Goal: Task Accomplishment & Management: Manage account settings

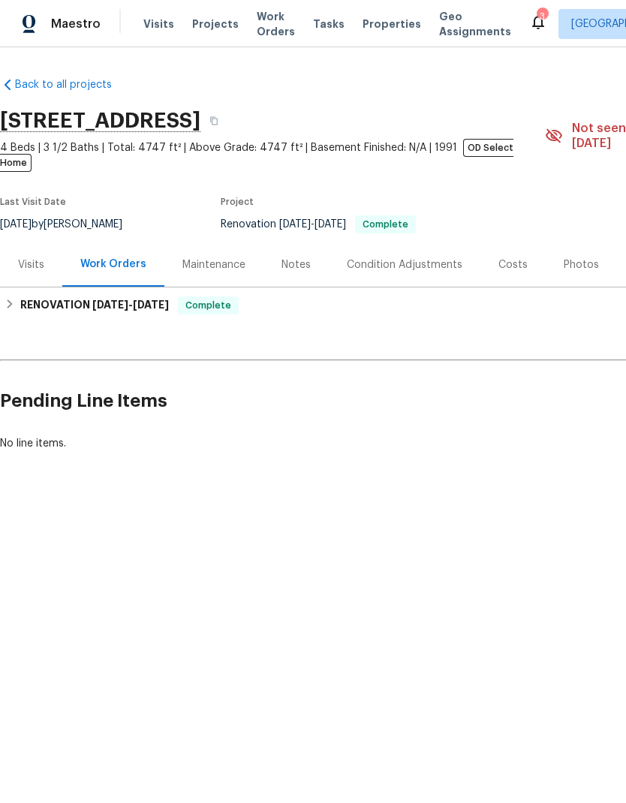
click at [574, 258] on div "Photos" at bounding box center [581, 265] width 35 height 15
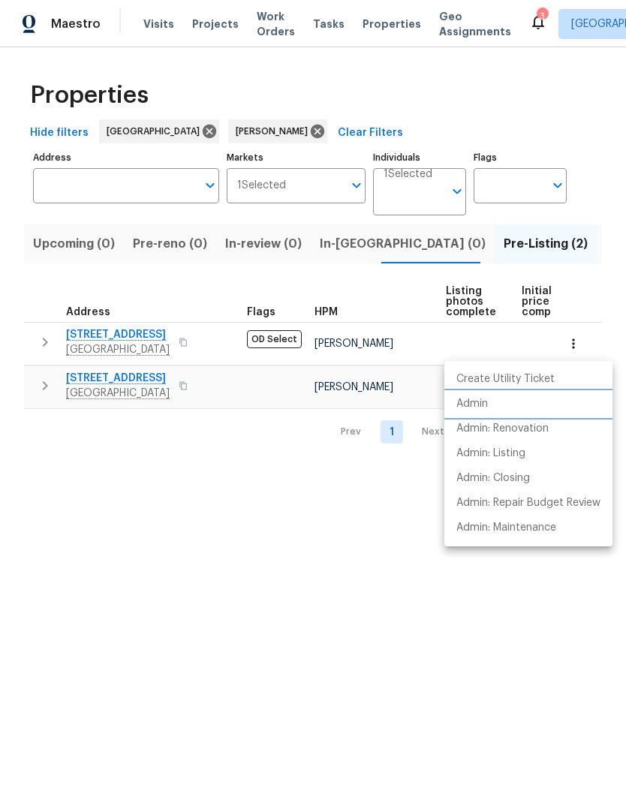
click at [498, 408] on li "Admin" at bounding box center [528, 404] width 168 height 25
click at [541, 97] on div at bounding box center [313, 401] width 626 height 803
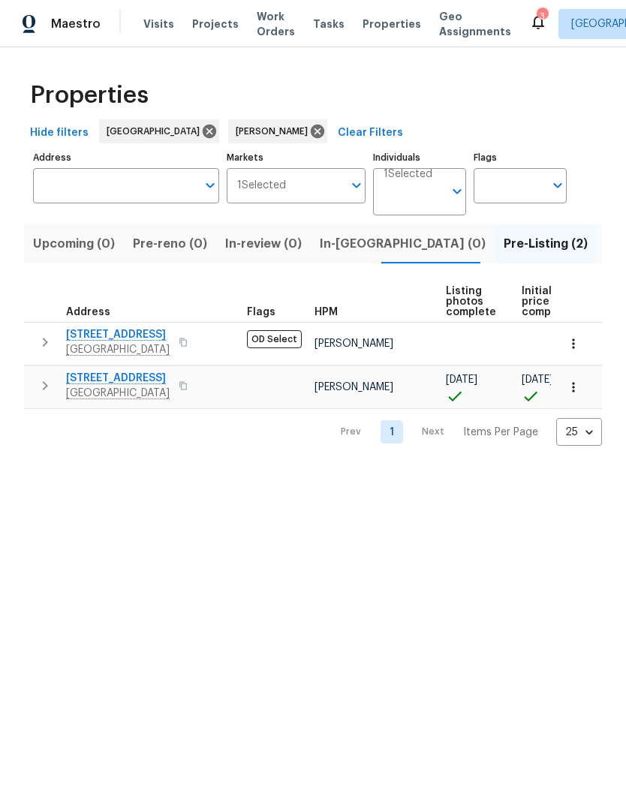
click at [170, 334] on span "1571 Mission Springs Dr" at bounding box center [118, 334] width 104 height 15
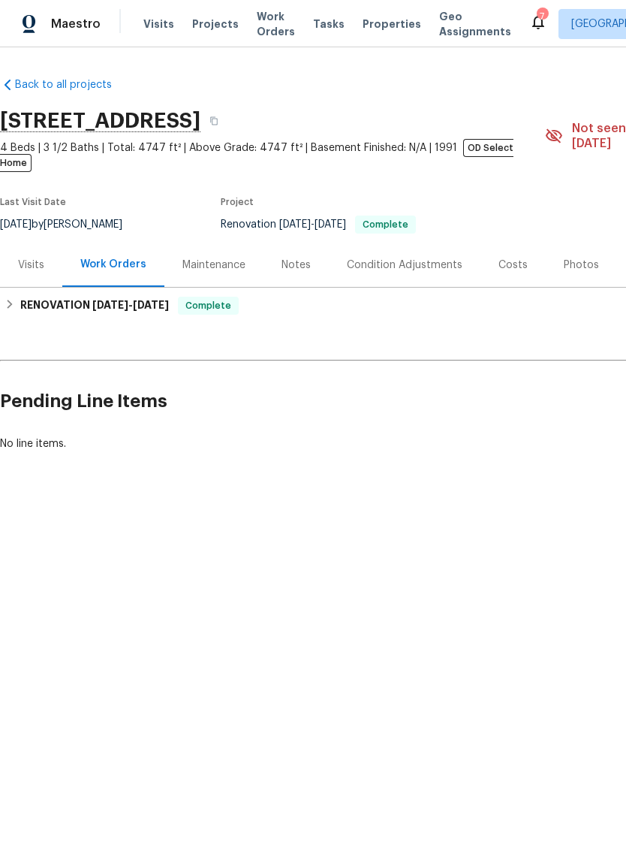
click at [529, 24] on icon at bounding box center [538, 22] width 18 height 18
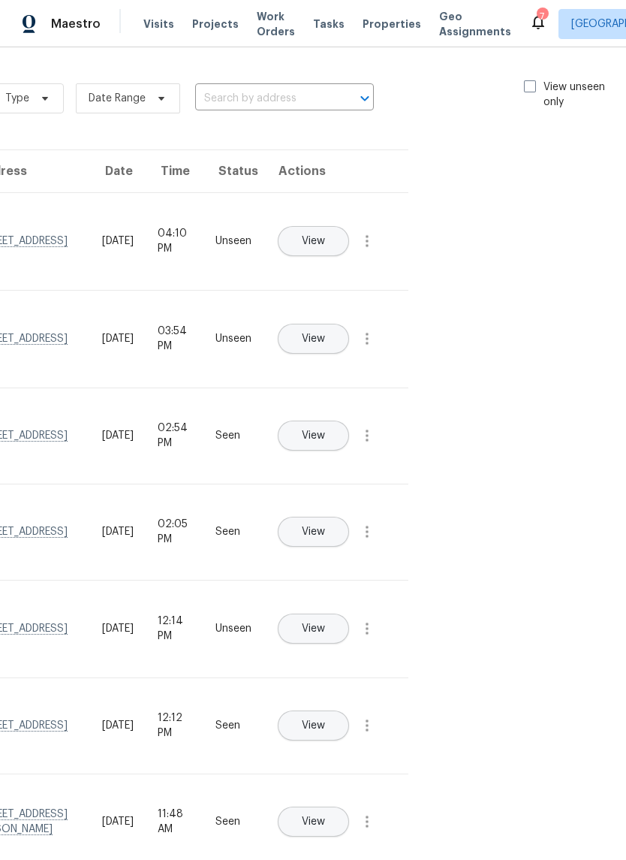
scroll to position [0, 169]
click at [529, 86] on span at bounding box center [531, 86] width 12 height 12
click at [529, 86] on input "View unseen only" at bounding box center [530, 85] width 10 height 10
checkbox input "true"
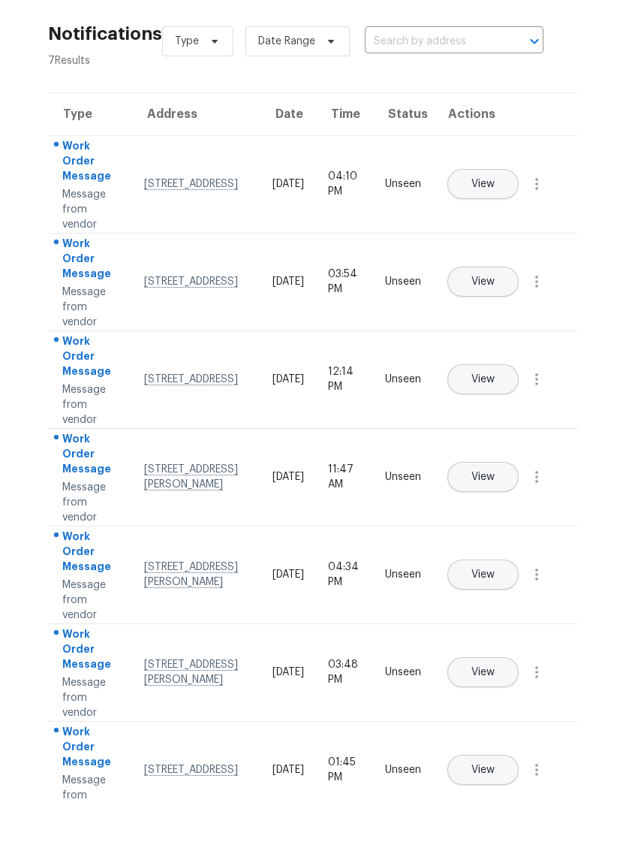
scroll to position [29, 0]
click at [540, 232] on icon "button" at bounding box center [537, 241] width 18 height 18
click at [498, 248] on link "Mark Seen" at bounding box center [451, 259] width 128 height 23
click at [543, 330] on icon "button" at bounding box center [537, 339] width 18 height 18
click at [488, 348] on div "Mark Seen" at bounding box center [451, 355] width 117 height 15
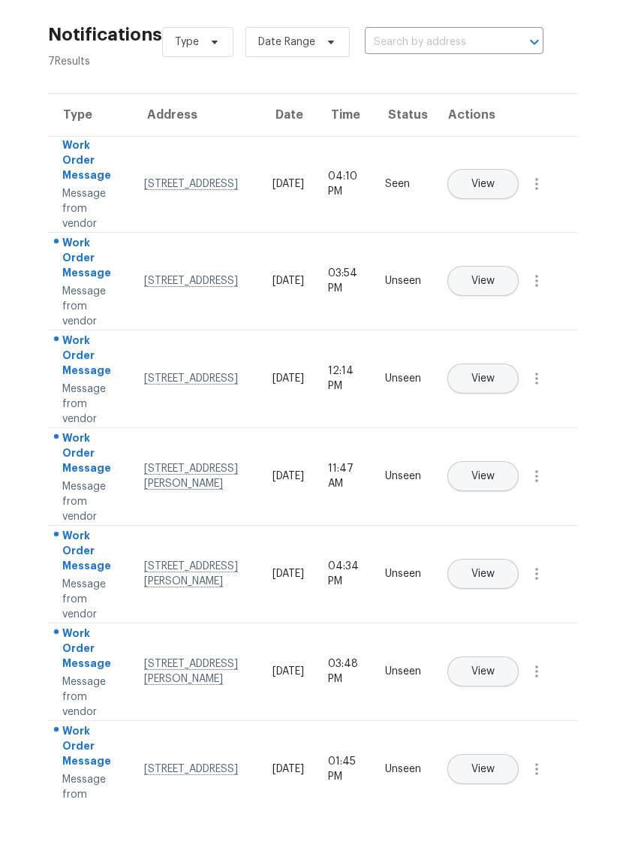
scroll to position [26, 0]
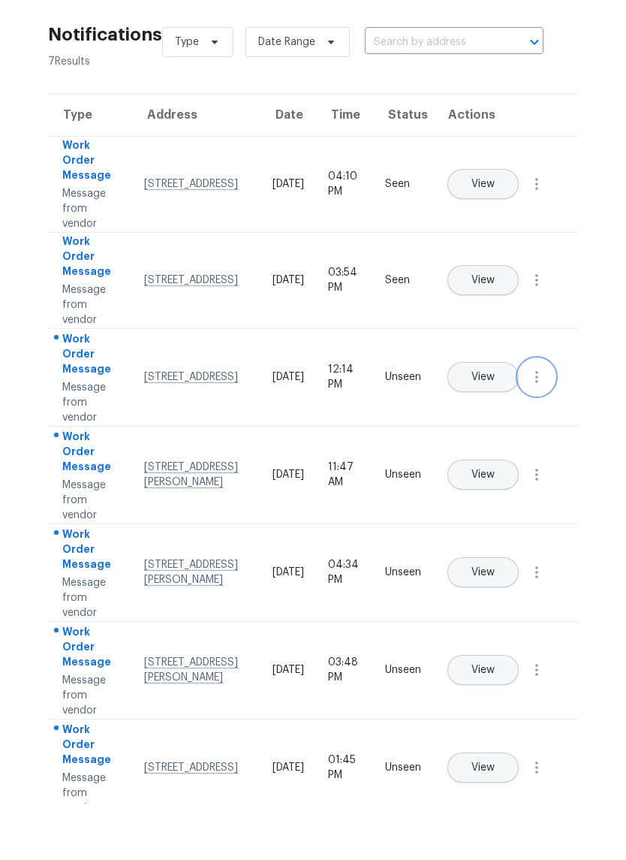
click at [538, 424] on icon "button" at bounding box center [537, 433] width 18 height 18
click at [492, 444] on div "Mark Seen" at bounding box center [451, 451] width 117 height 15
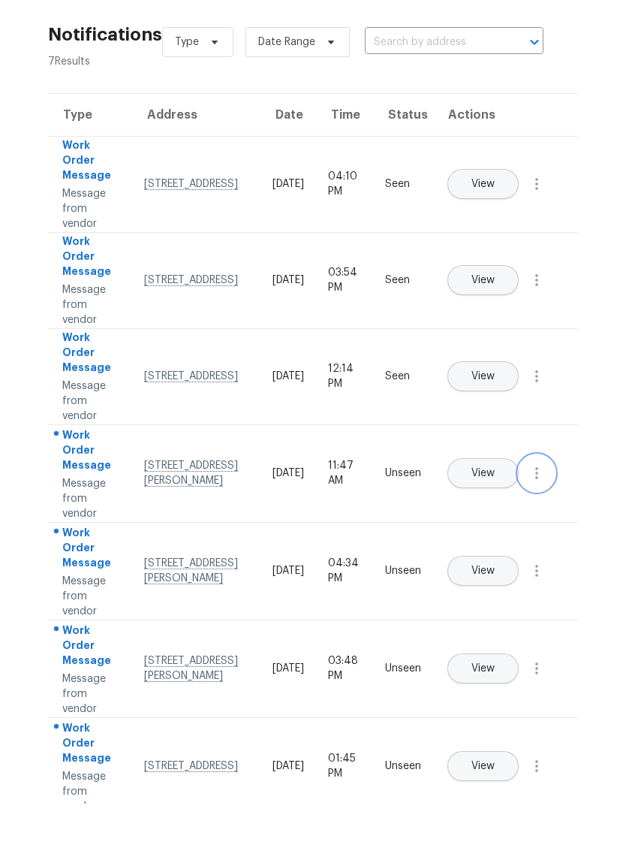
click at [543, 520] on icon "button" at bounding box center [537, 529] width 18 height 18
click at [489, 540] on div "Mark Seen" at bounding box center [451, 547] width 117 height 15
click at [546, 616] on icon "button" at bounding box center [537, 625] width 18 height 18
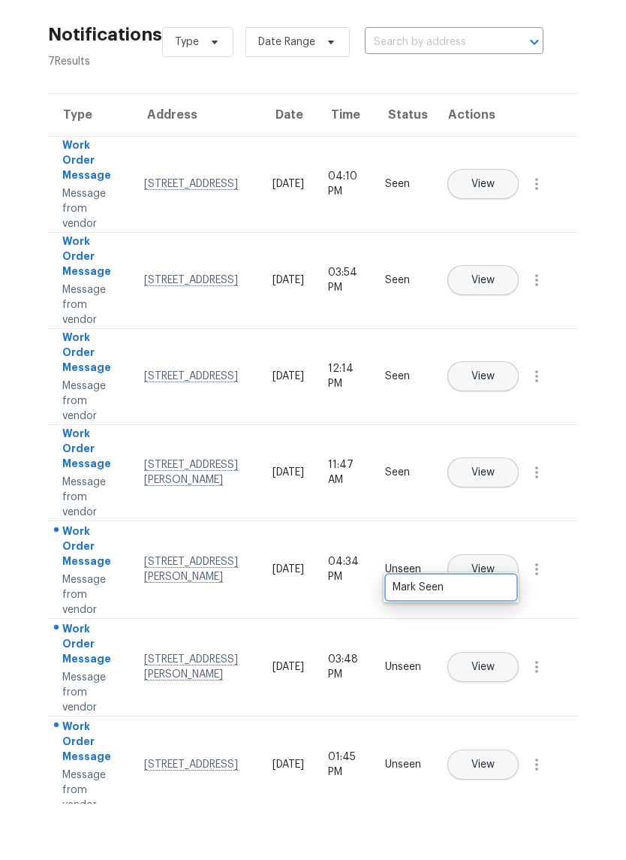
click at [500, 636] on div "Mark Seen" at bounding box center [451, 643] width 117 height 15
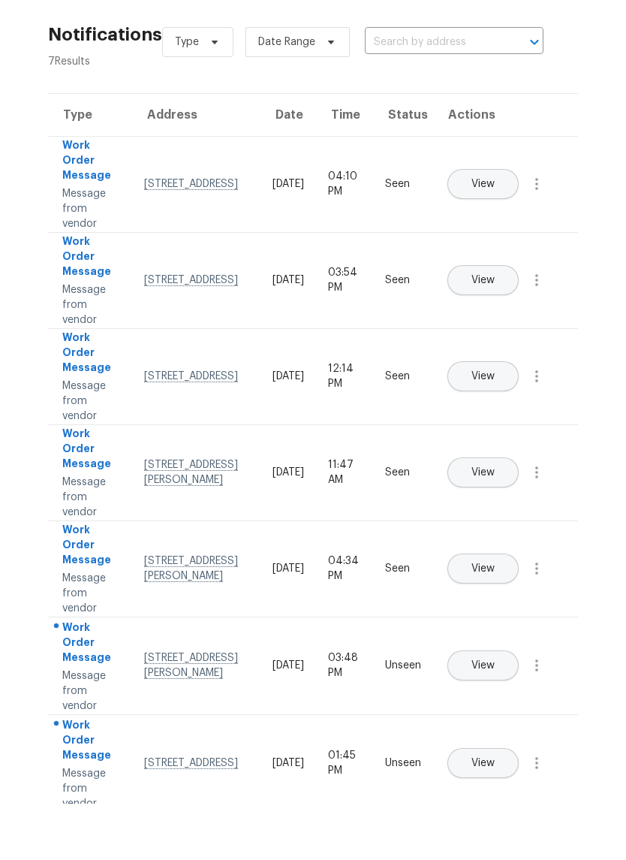
scroll to position [21, 0]
click at [544, 713] on icon "button" at bounding box center [537, 722] width 18 height 18
click at [500, 732] on div "Mark Seen" at bounding box center [451, 739] width 117 height 15
click at [539, 809] on icon "button" at bounding box center [537, 818] width 18 height 18
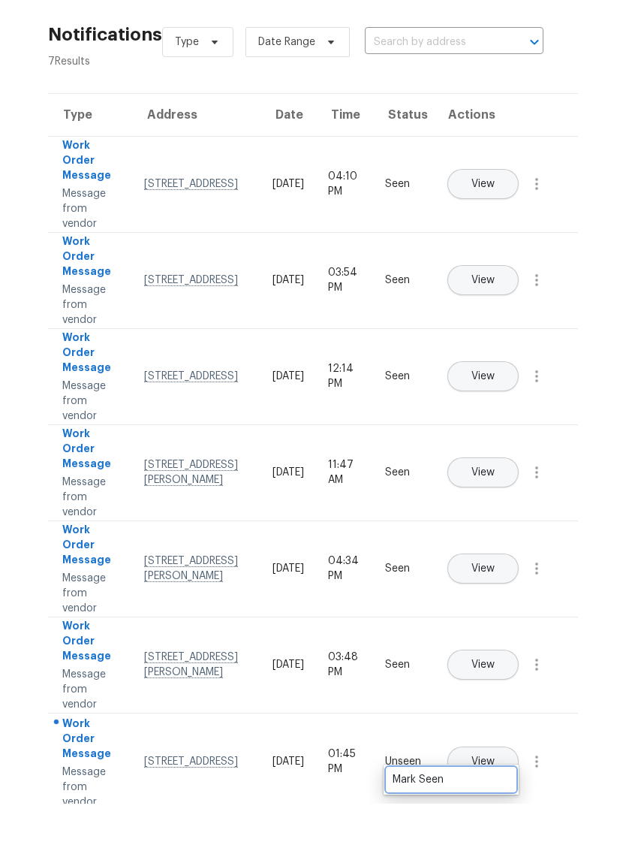
click at [497, 828] on div "Mark Seen" at bounding box center [451, 835] width 117 height 15
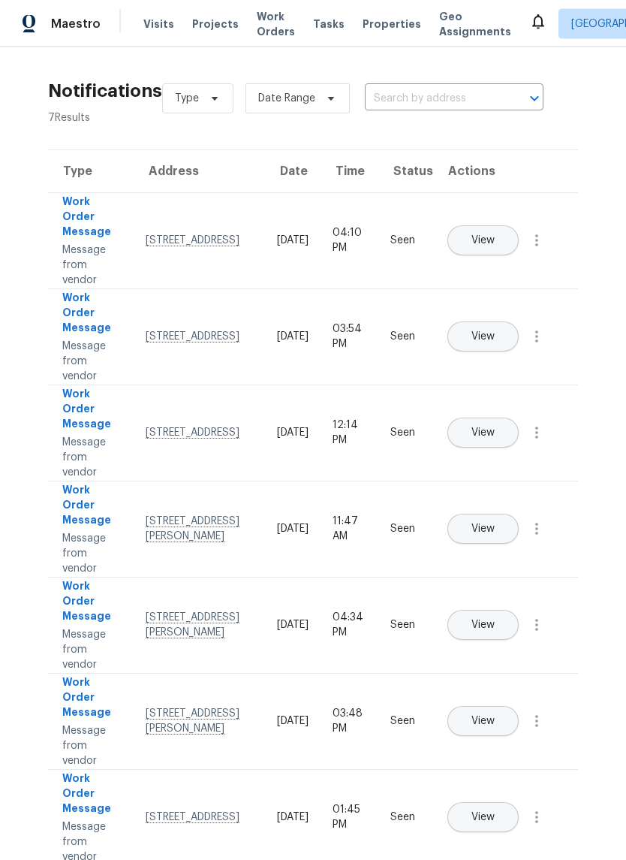
scroll to position [0, 0]
